Goal: Check status: Check status

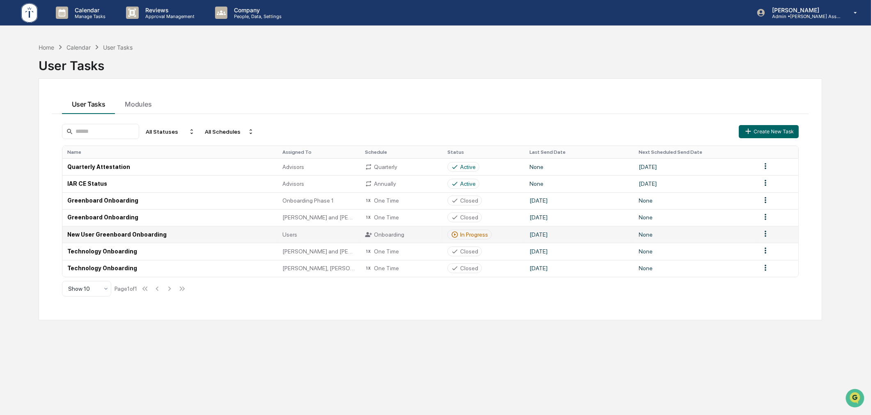
click at [477, 232] on div "In Progress" at bounding box center [474, 235] width 28 height 7
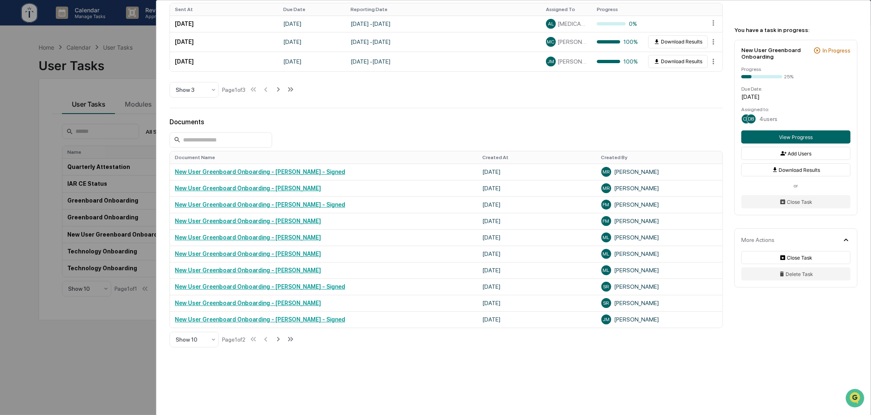
scroll to position [426, 0]
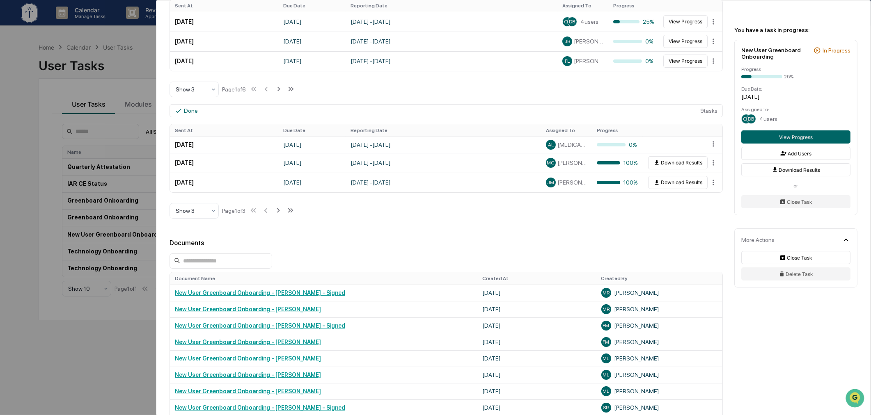
scroll to position [426, 0]
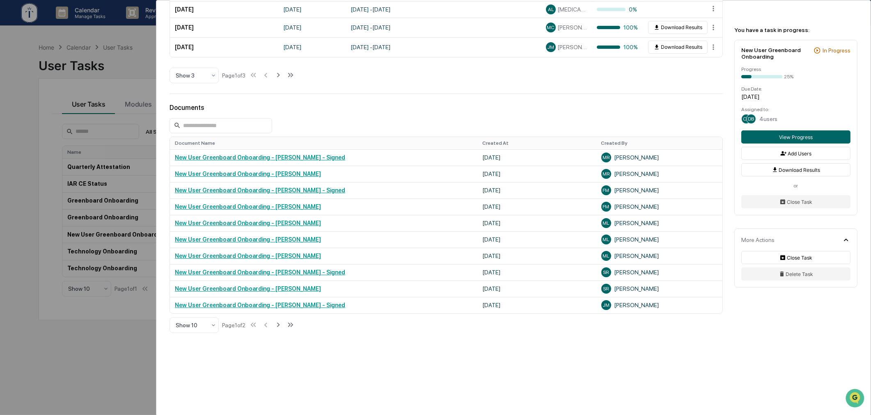
click at [94, 348] on div "User Tasks New User Greenboard Onboarding New User Greenboard Onboarding Active…" at bounding box center [435, 207] width 871 height 415
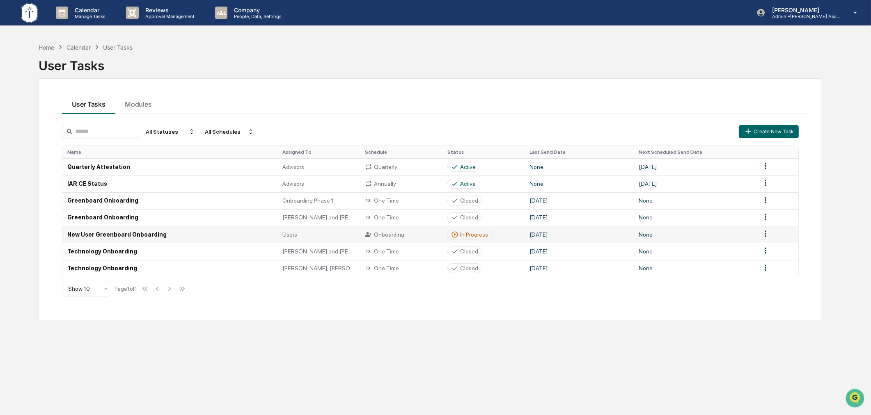
click at [470, 233] on div "In Progress" at bounding box center [474, 235] width 28 height 7
